Goal: Find specific page/section: Find specific page/section

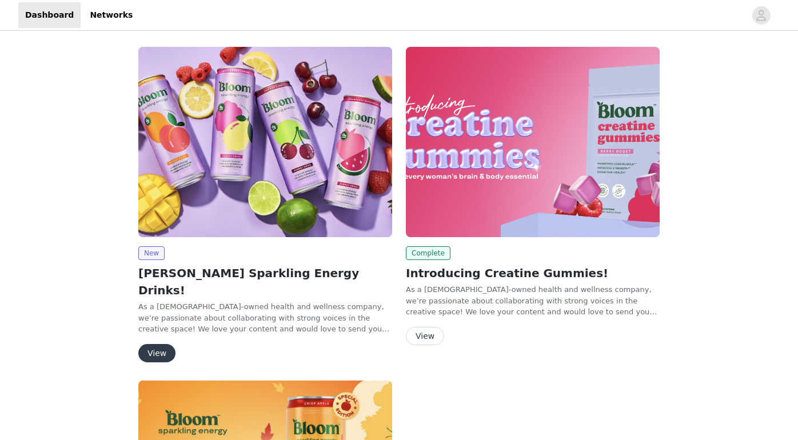
click at [167, 344] on button "View" at bounding box center [156, 353] width 37 height 18
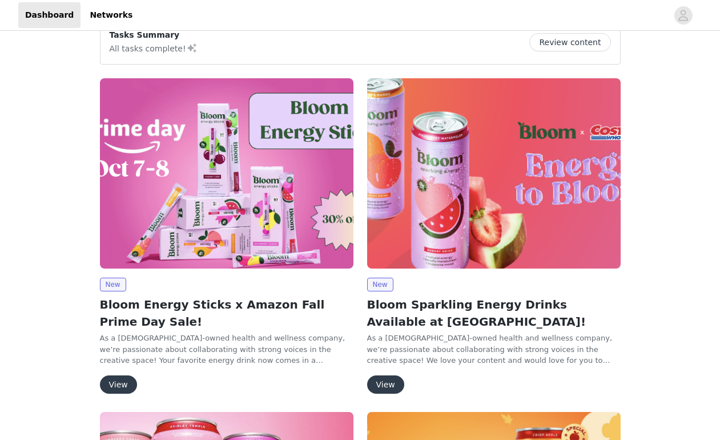
scroll to position [46, 0]
